Goal: Use online tool/utility: Utilize a website feature to perform a specific function

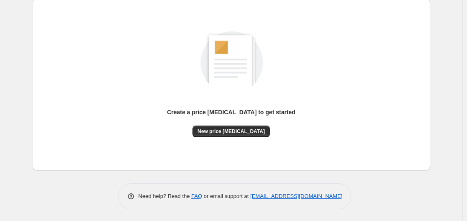
scroll to position [92, 0]
click at [240, 132] on span "New price [MEDICAL_DATA]" at bounding box center [230, 131] width 67 height 7
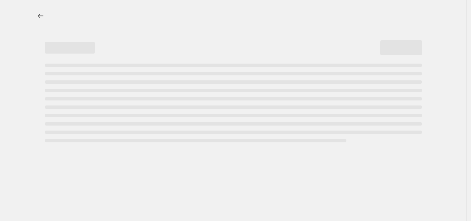
select select "percentage"
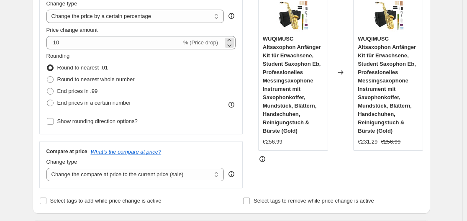
scroll to position [167, 0]
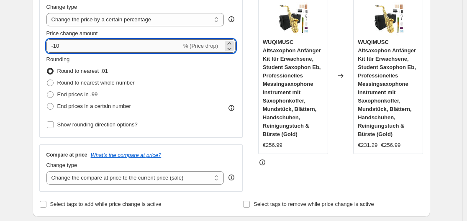
click at [143, 46] on input "-10" at bounding box center [113, 45] width 135 height 13
type input "-1"
type input "-35"
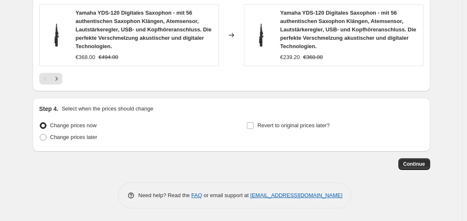
scroll to position [712, 0]
click at [424, 166] on span "Continue" at bounding box center [414, 164] width 22 height 7
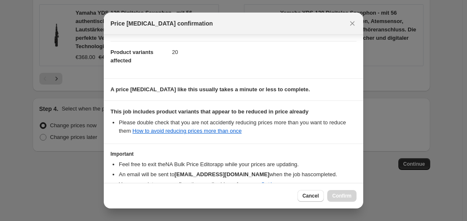
scroll to position [131, 0]
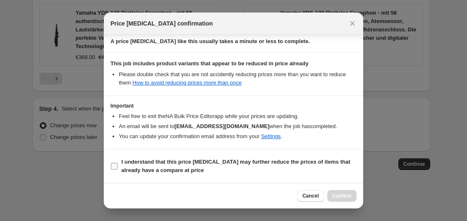
click at [266, 160] on b "I understand that this price [MEDICAL_DATA] may further reduce the prices of it…" at bounding box center [235, 165] width 229 height 15
click at [117, 163] on input "I understand that this price [MEDICAL_DATA] may further reduce the prices of it…" at bounding box center [114, 166] width 7 height 7
checkbox input "true"
click at [337, 194] on span "Confirm" at bounding box center [341, 195] width 19 height 7
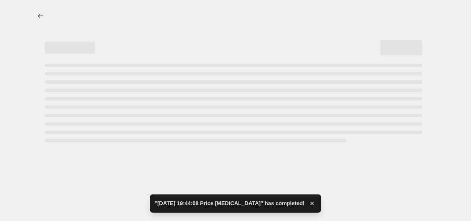
select select "percentage"
